Goal: Task Accomplishment & Management: Complete application form

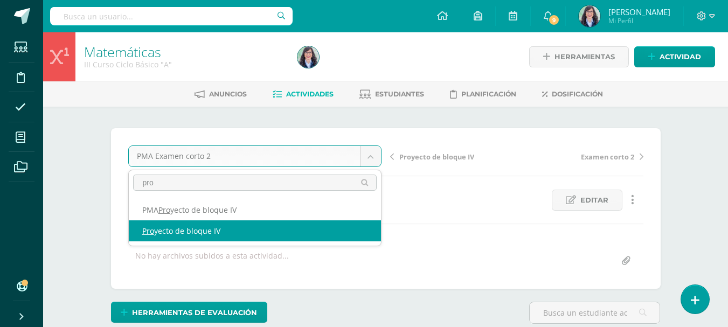
type input "pro"
select select "/dashboard/teacher/grade-activity/260782/"
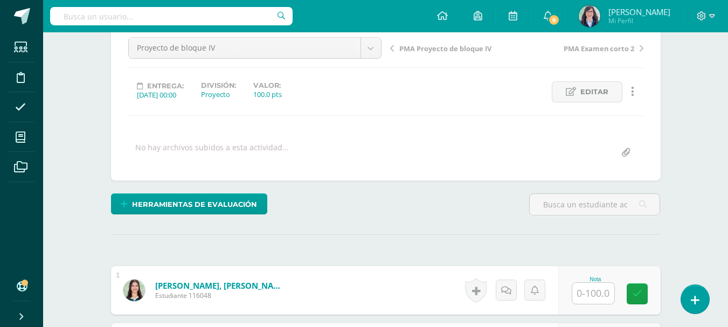
scroll to position [109, 0]
click at [601, 292] on input "text" at bounding box center [593, 292] width 42 height 21
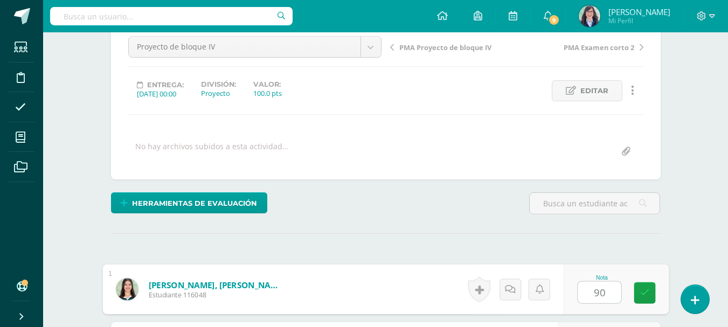
type input "90"
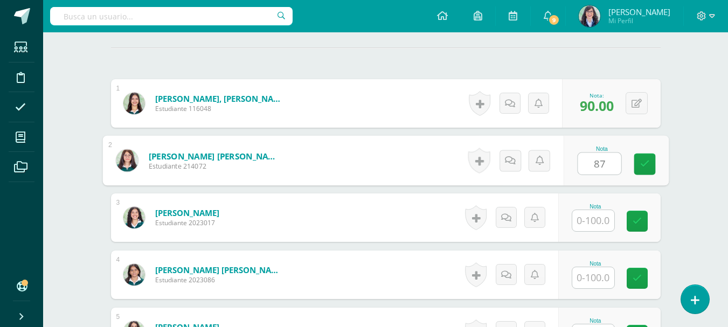
scroll to position [296, 0]
type input "87"
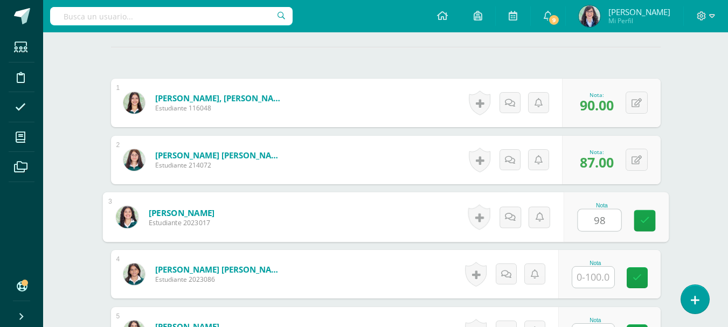
type input "98"
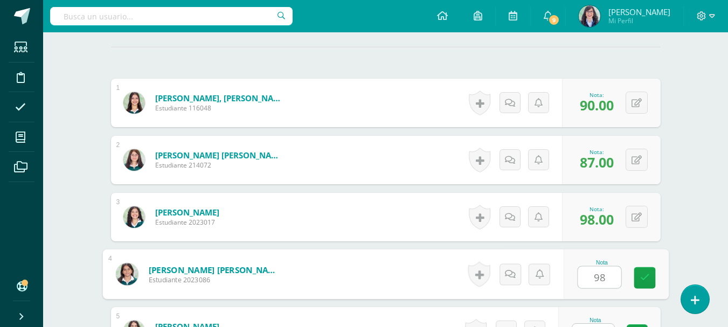
type input "98"
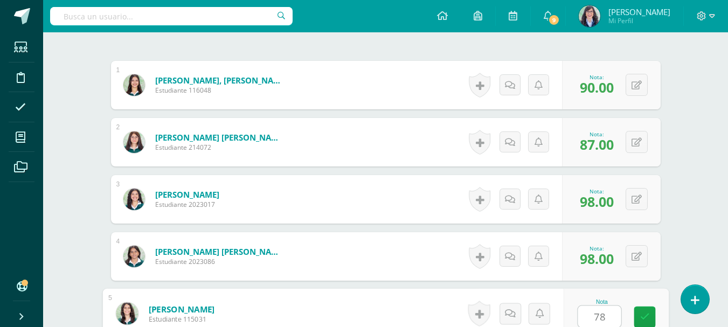
type input "78"
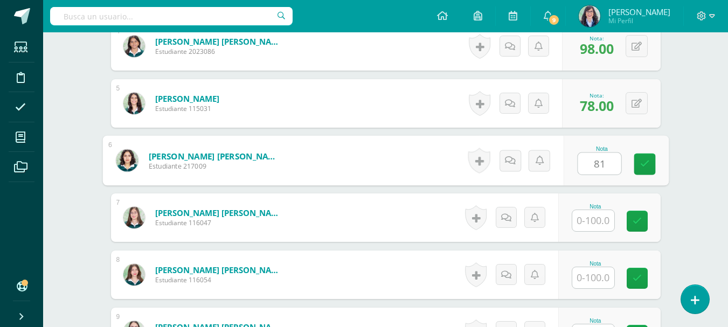
type input "81"
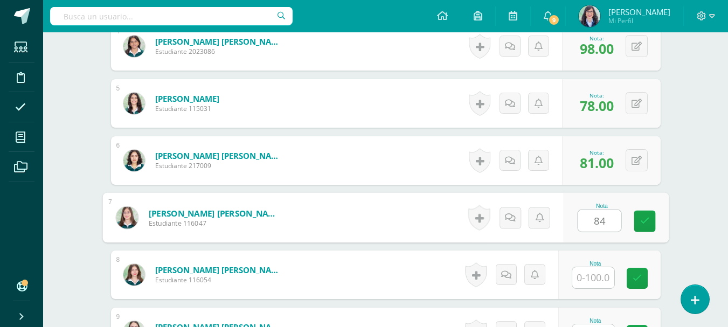
type input "84"
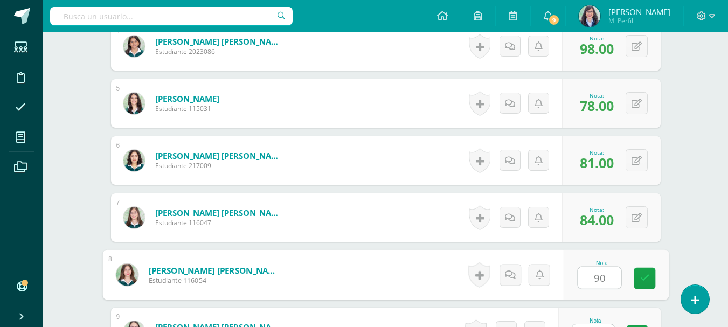
type input "90"
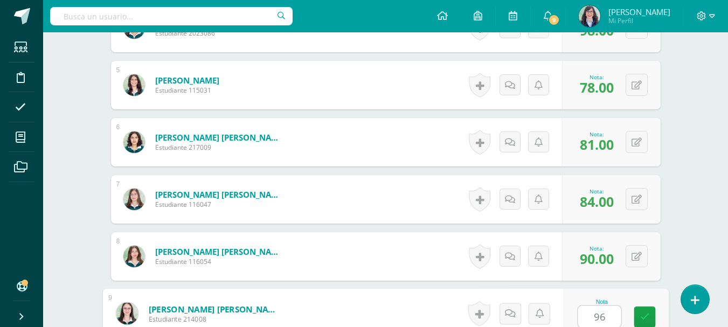
type input "96"
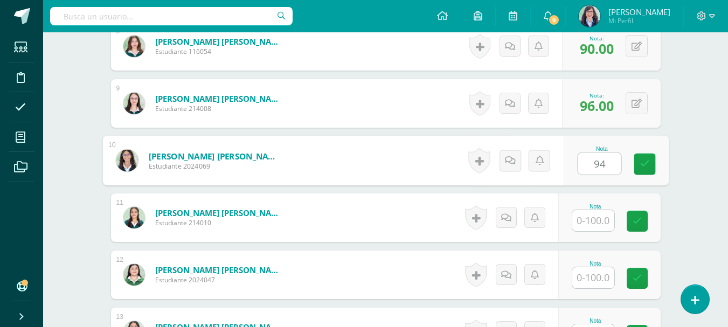
type input "94"
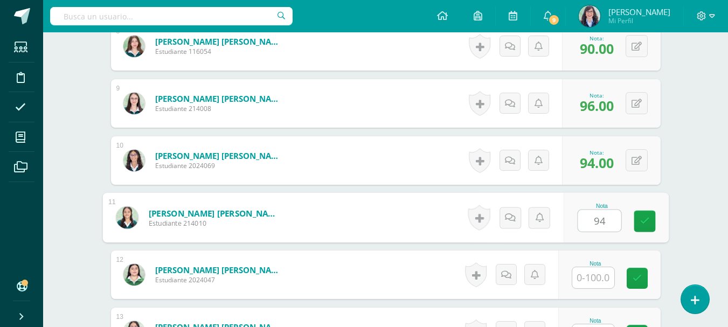
type input "94"
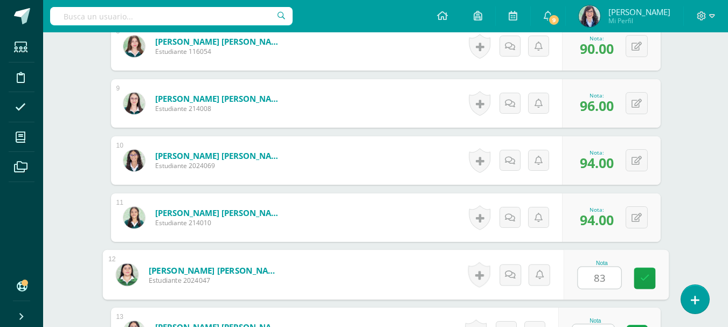
type input "83"
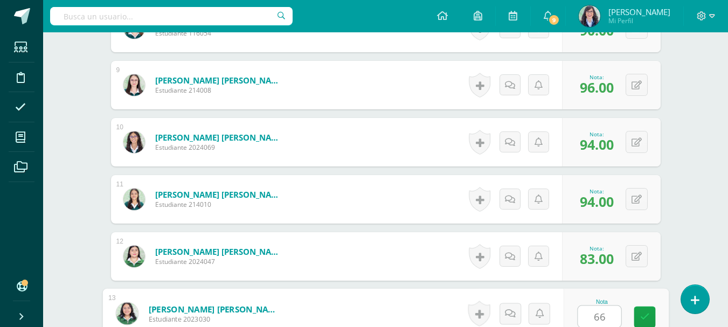
type input "66"
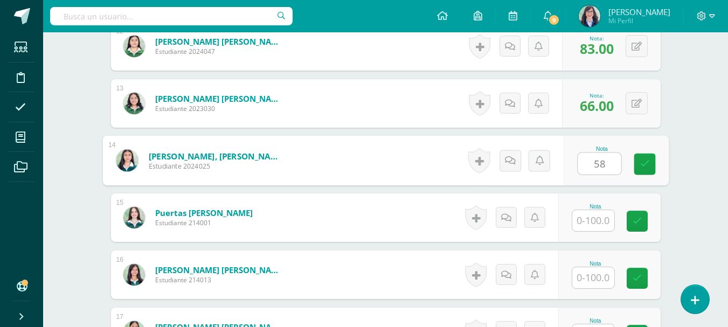
type input "58"
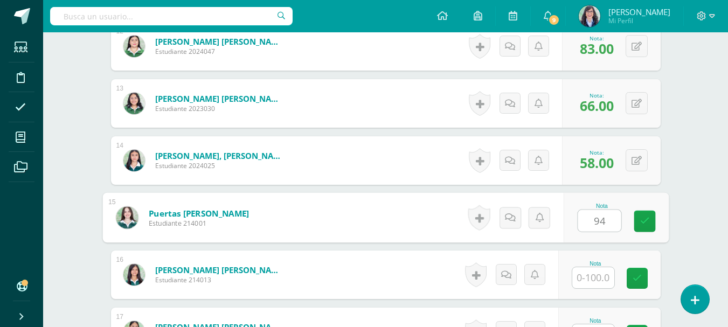
type input "94"
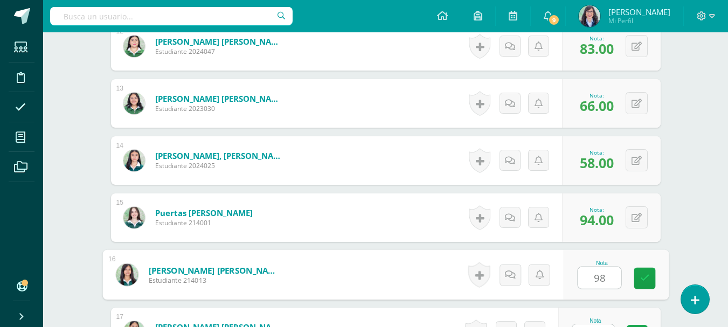
type input "98"
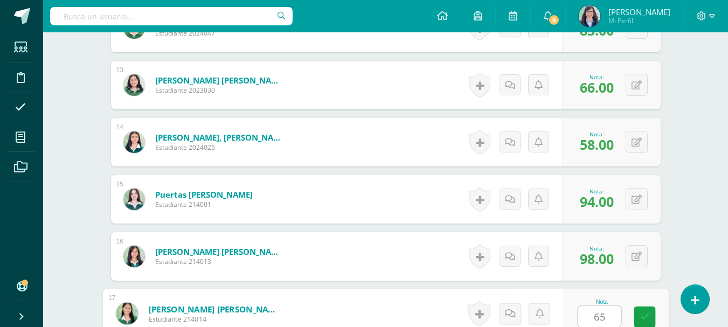
type input "65"
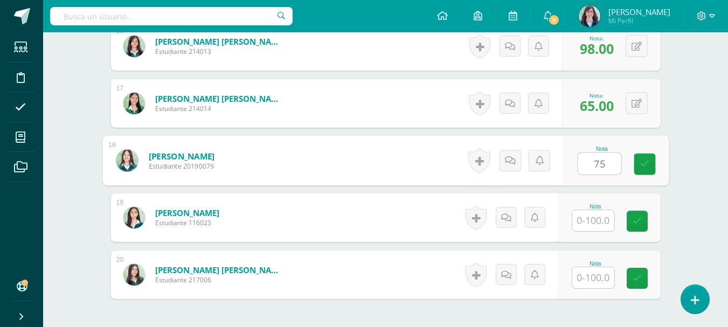
type input "75"
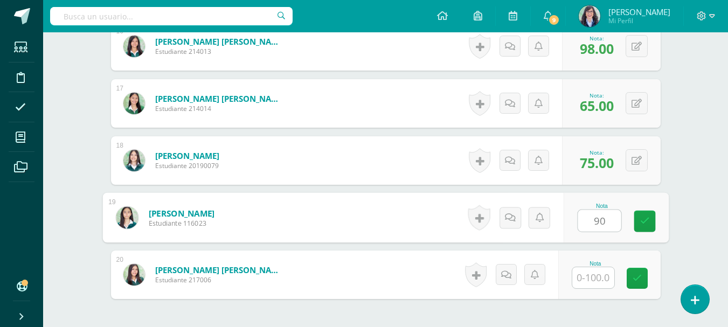
type input "90"
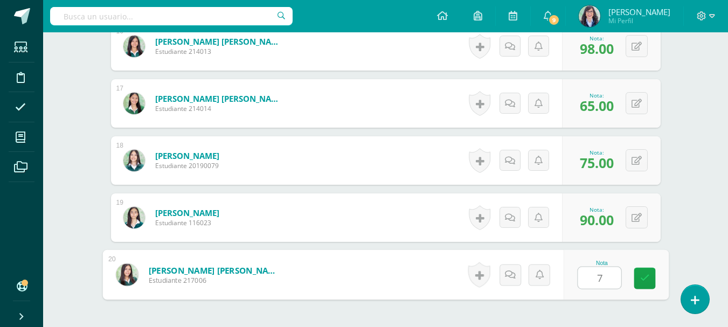
type input "76"
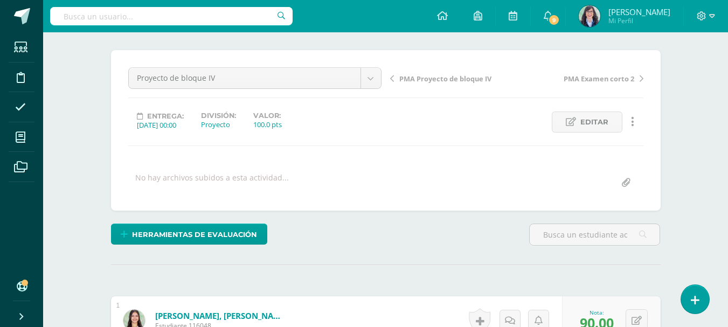
scroll to position [0, 0]
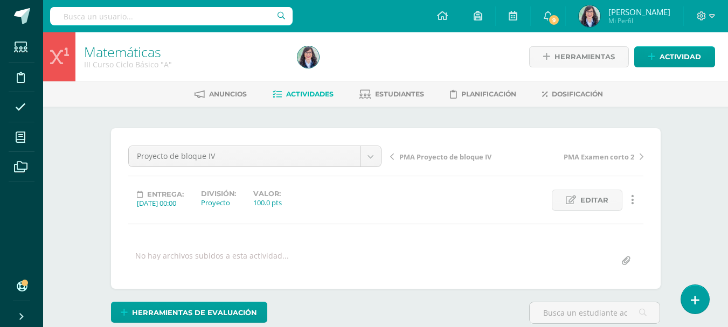
click at [310, 94] on span "Actividades" at bounding box center [309, 94] width 47 height 8
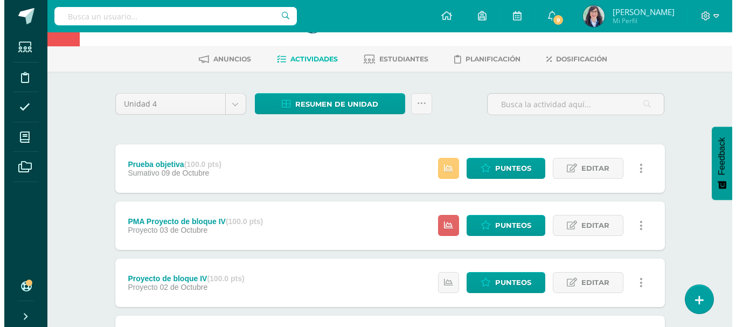
scroll to position [54, 0]
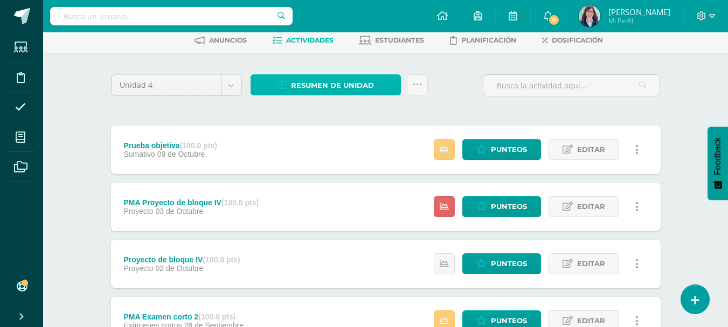
click at [350, 89] on span "Resumen de unidad" at bounding box center [332, 85] width 83 height 20
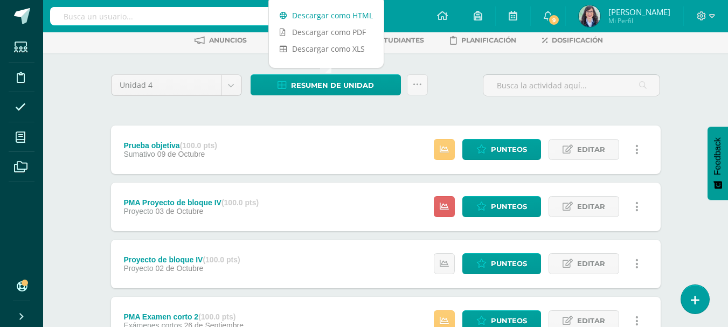
click at [344, 18] on link "Descargar como HTML" at bounding box center [326, 15] width 115 height 17
click at [415, 81] on icon at bounding box center [417, 84] width 9 height 9
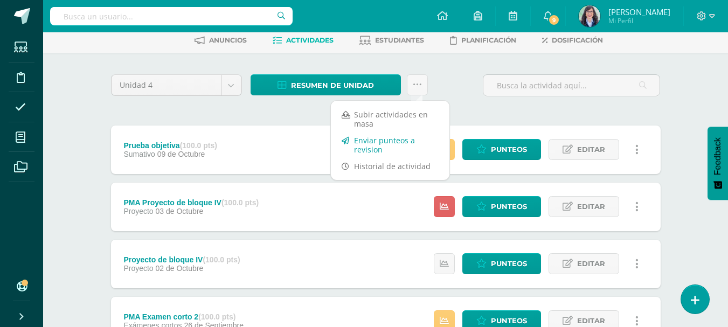
click at [396, 145] on link "Enviar punteos a revision" at bounding box center [390, 145] width 118 height 26
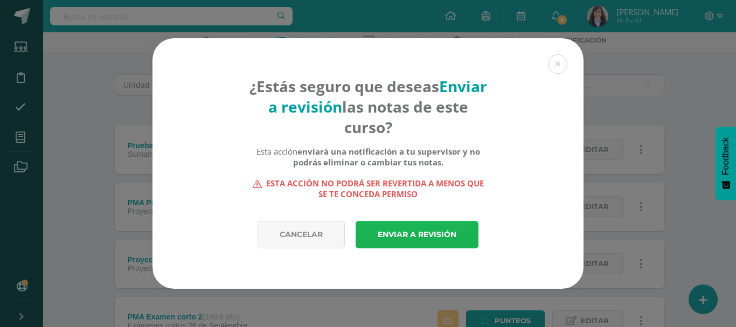
click at [409, 230] on link "Enviar a revisión" at bounding box center [416, 234] width 123 height 27
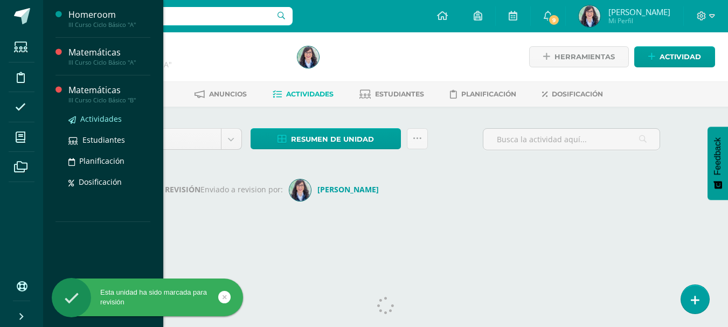
click at [91, 118] on span "Actividades" at bounding box center [100, 119] width 41 height 10
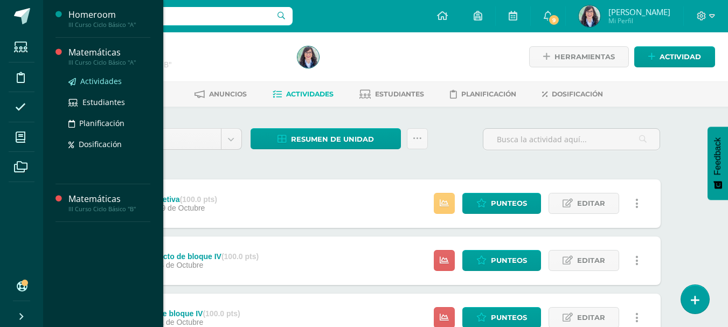
click at [104, 82] on span "Actividades" at bounding box center [100, 81] width 41 height 10
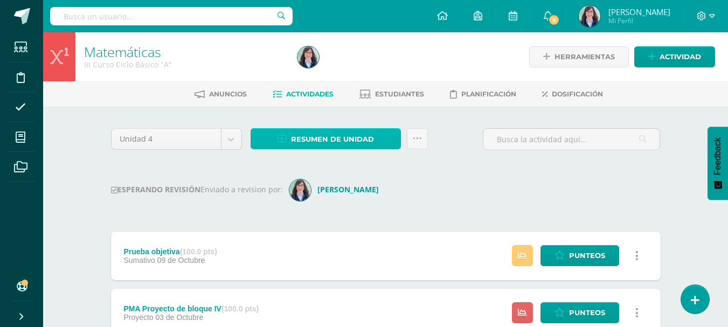
click at [332, 136] on span "Resumen de unidad" at bounding box center [332, 139] width 83 height 20
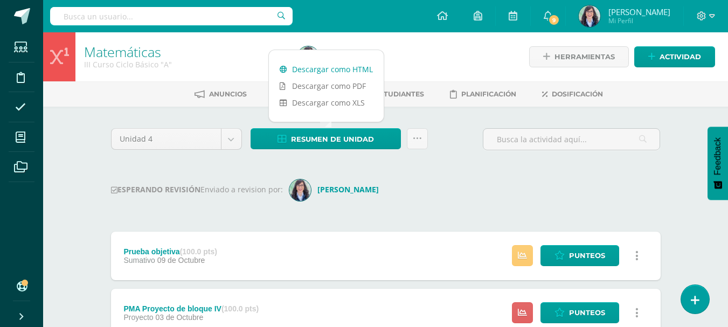
click at [325, 71] on link "Descargar como HTML" at bounding box center [326, 69] width 115 height 17
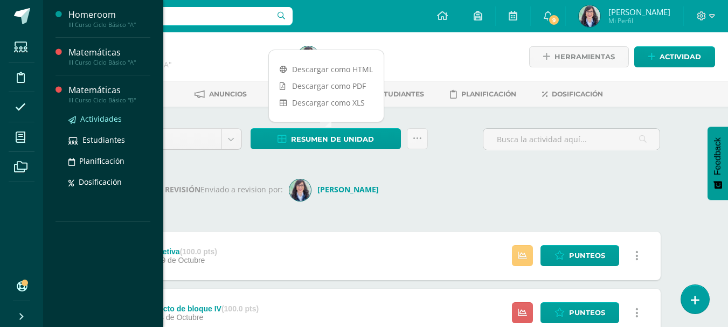
click at [99, 119] on span "Actividades" at bounding box center [100, 119] width 41 height 10
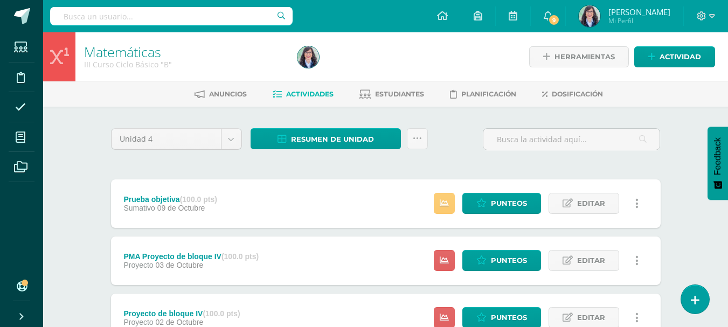
scroll to position [54, 0]
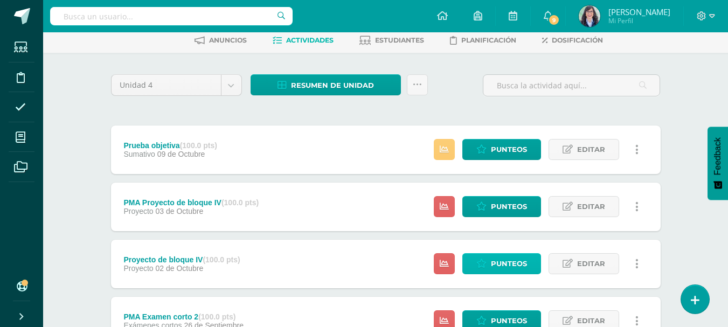
click at [484, 262] on icon at bounding box center [481, 263] width 10 height 9
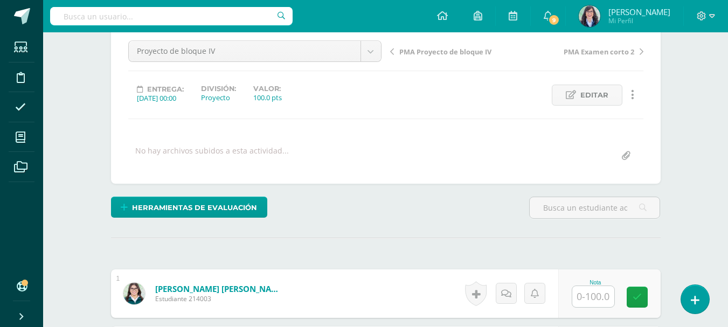
scroll to position [163, 0]
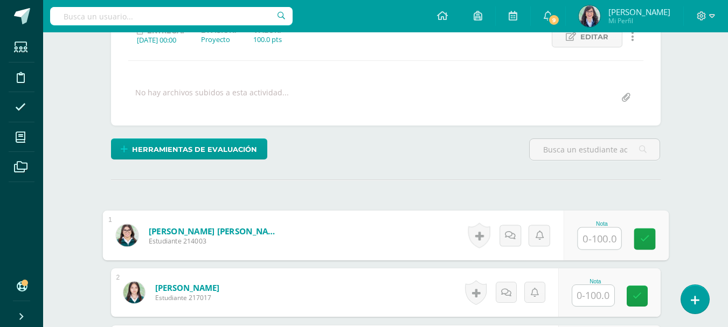
click at [583, 239] on input "text" at bounding box center [598, 239] width 43 height 22
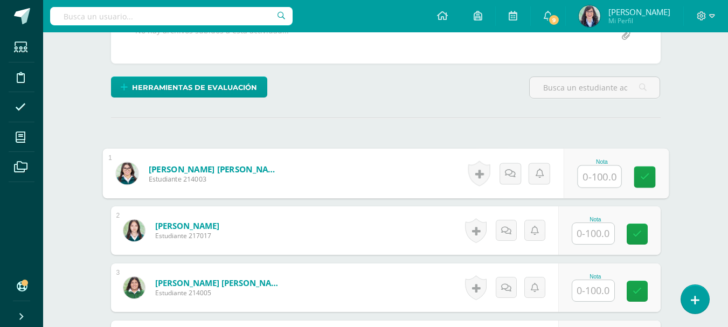
scroll to position [225, 0]
click at [599, 234] on input "text" at bounding box center [593, 234] width 42 height 21
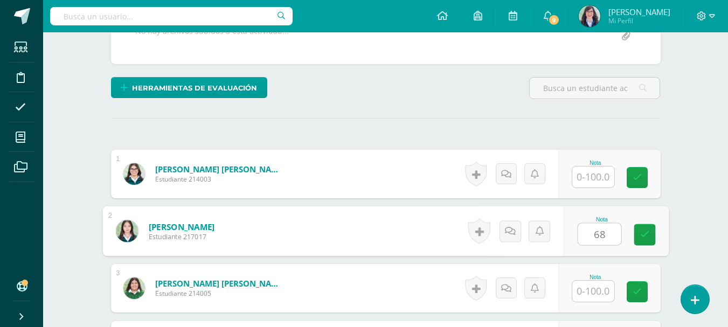
type input "68"
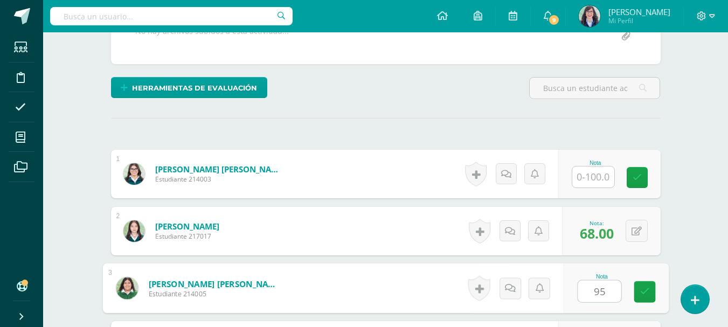
type input "95"
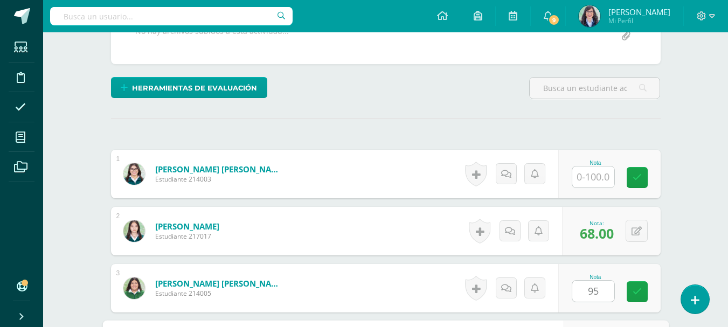
scroll to position [409, 0]
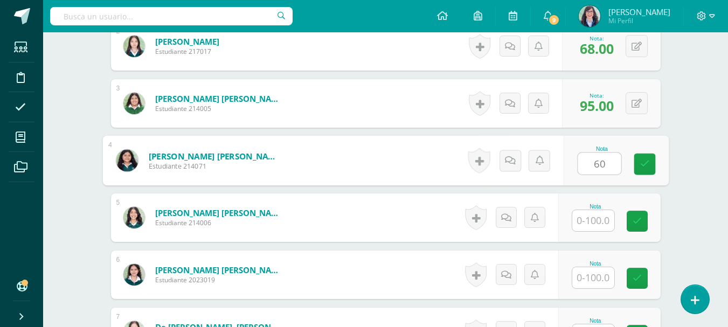
type input "60"
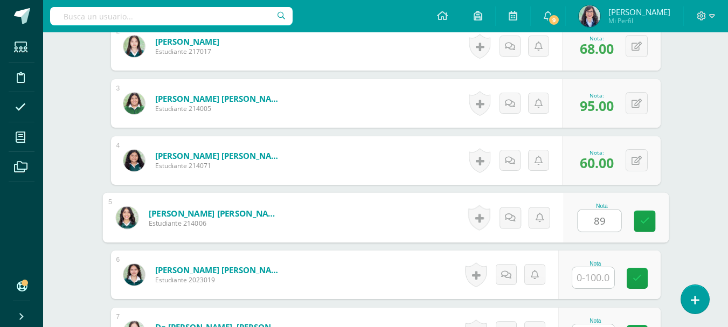
type input "89"
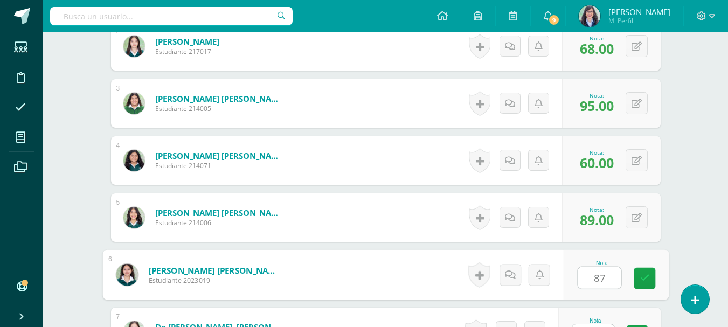
type input "87"
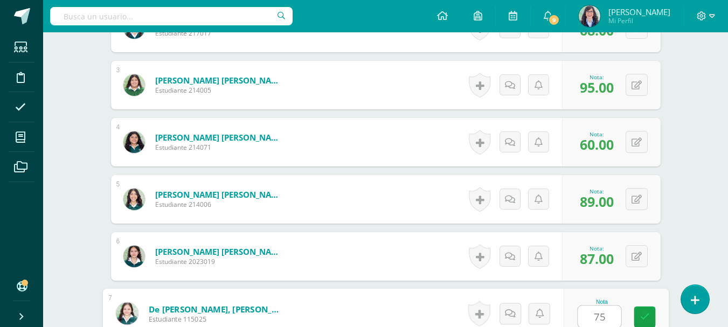
type input "75"
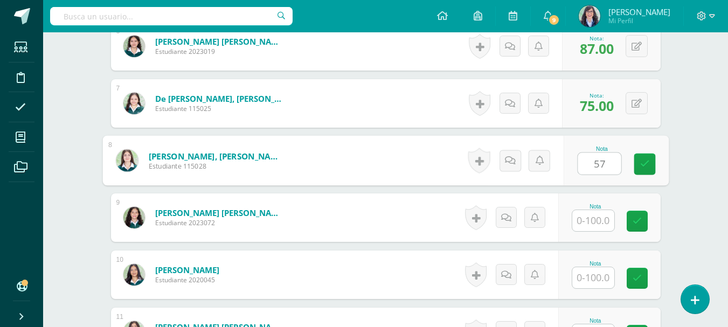
type input "57"
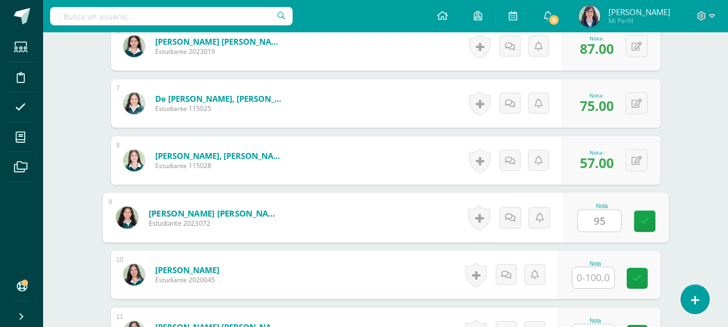
type input "95"
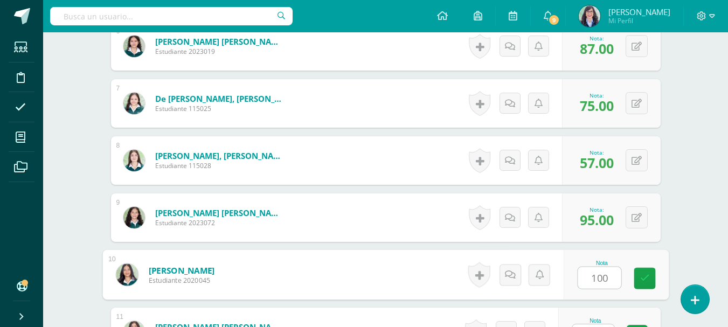
type input "100"
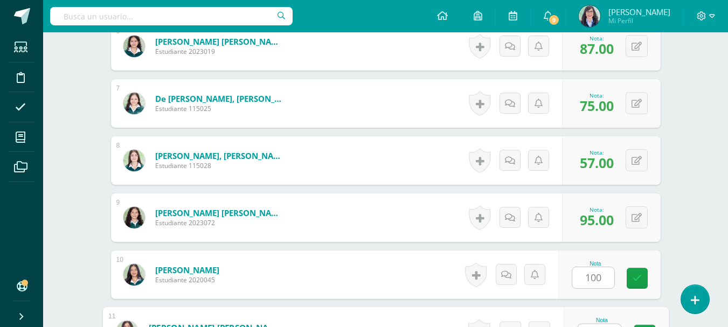
scroll to position [656, 0]
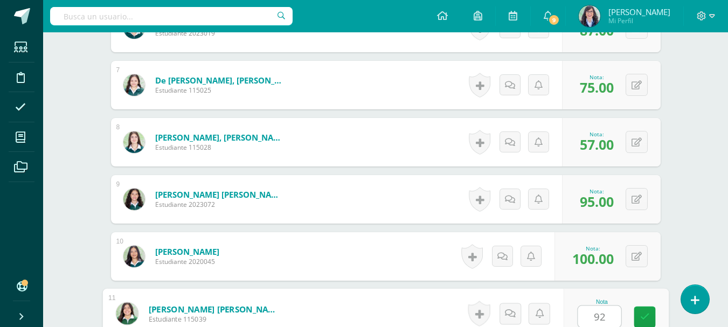
type input "92"
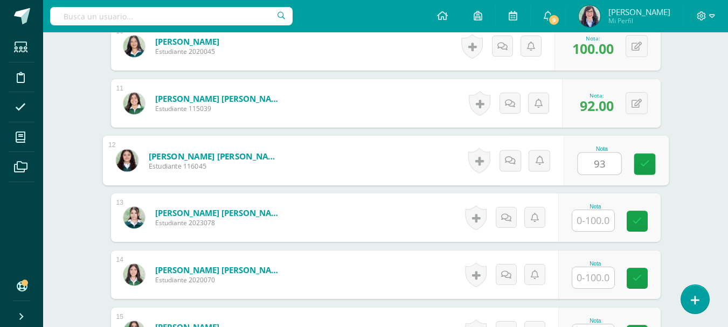
type input "93"
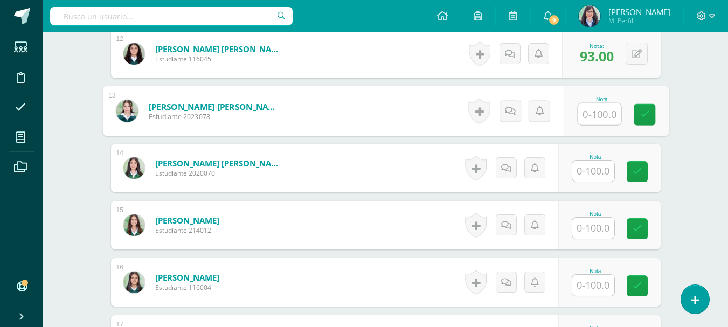
scroll to position [974, 0]
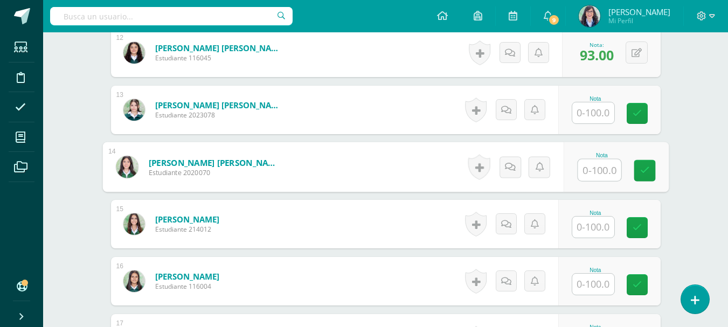
click at [604, 170] on input "text" at bounding box center [598, 170] width 43 height 22
type input "83"
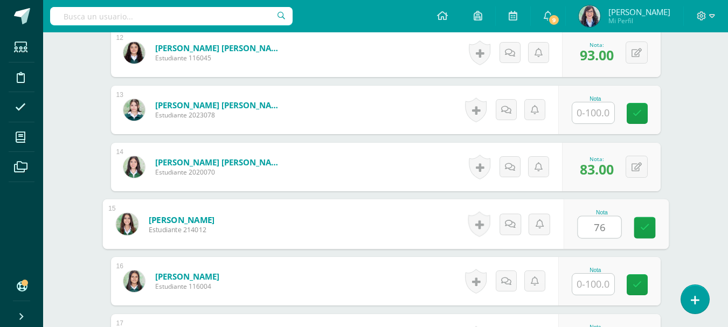
type input "76"
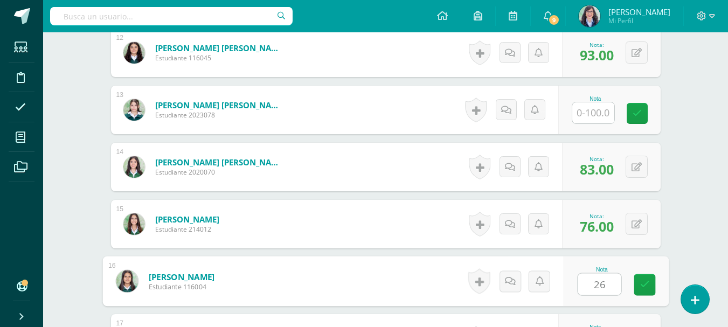
type input "26"
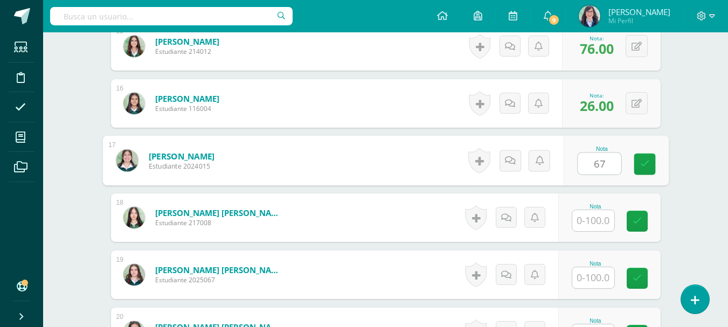
type input "67"
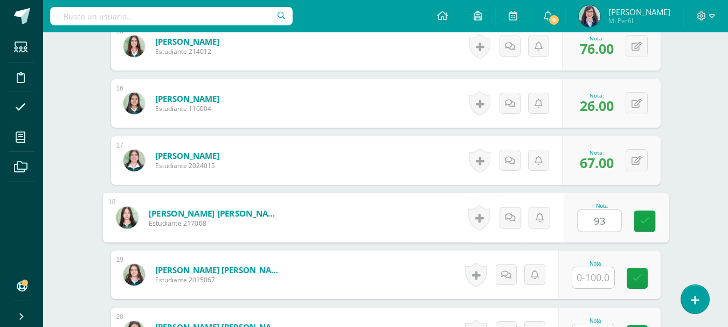
type input "93"
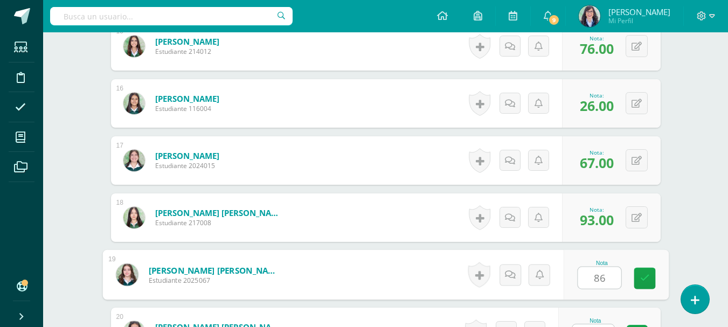
type input "86"
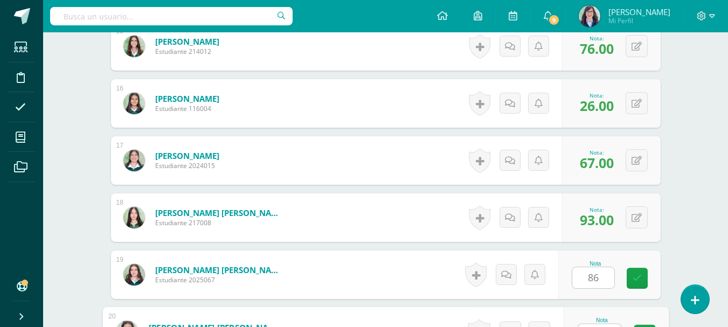
scroll to position [1170, 0]
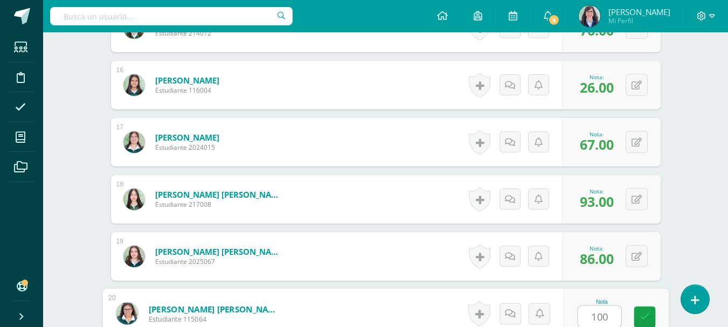
type input "100"
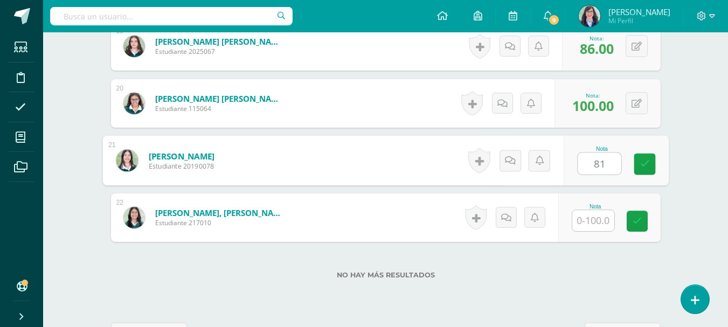
type input "81"
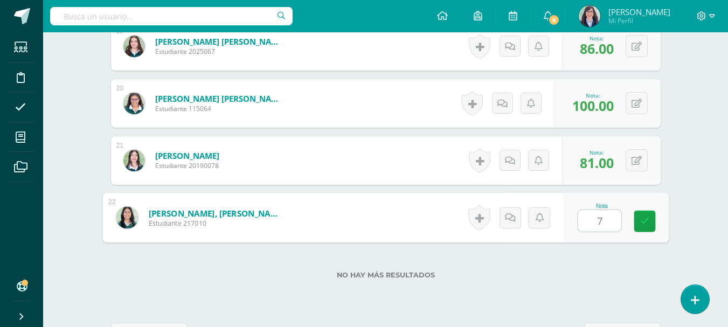
type input "73"
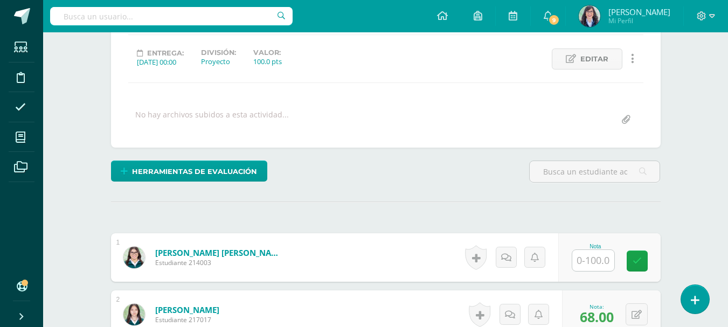
scroll to position [0, 0]
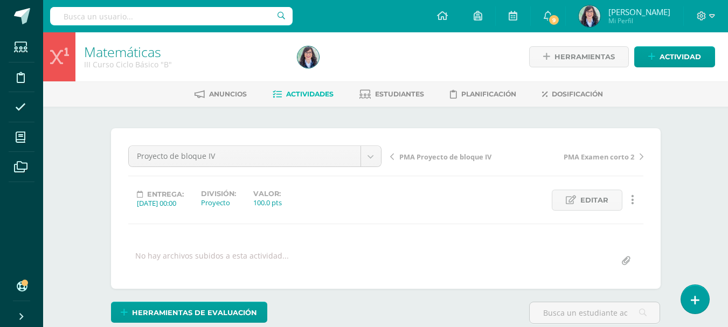
click at [307, 94] on span "Actividades" at bounding box center [309, 94] width 47 height 8
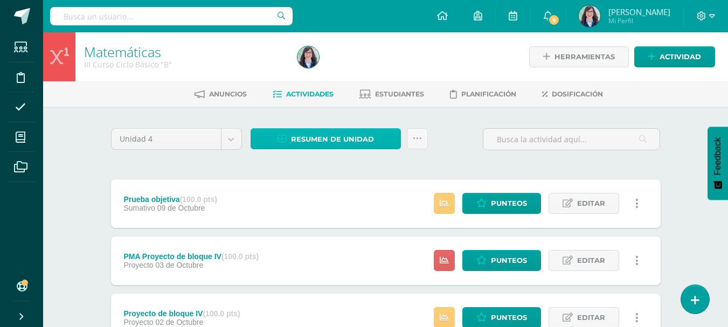
click at [309, 143] on span "Resumen de unidad" at bounding box center [332, 139] width 83 height 20
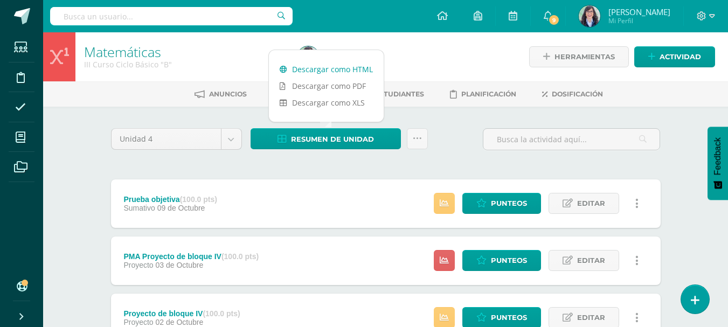
click at [319, 68] on link "Descargar como HTML" at bounding box center [326, 69] width 115 height 17
click at [417, 137] on icon at bounding box center [417, 138] width 9 height 9
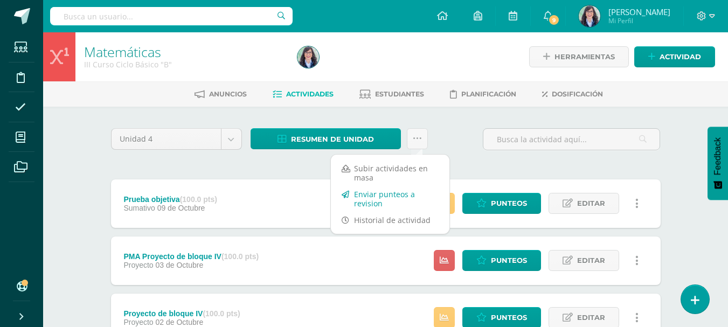
click at [392, 196] on link "Enviar punteos a revision" at bounding box center [390, 199] width 118 height 26
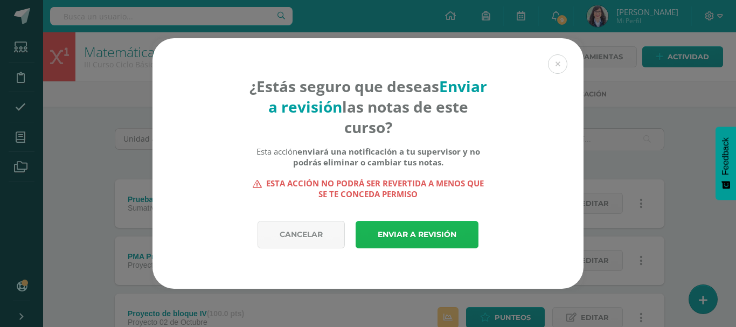
click at [410, 234] on link "Enviar a revisión" at bounding box center [416, 234] width 123 height 27
